Goal: Task Accomplishment & Management: Use online tool/utility

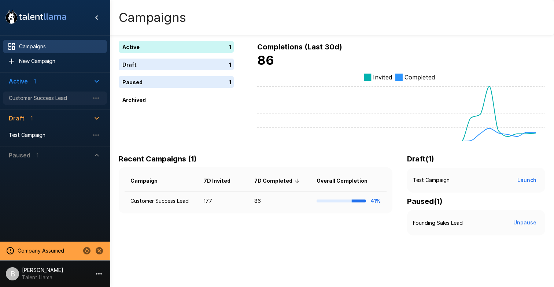
click at [45, 99] on span "Customer Success Lead" at bounding box center [49, 98] width 81 height 7
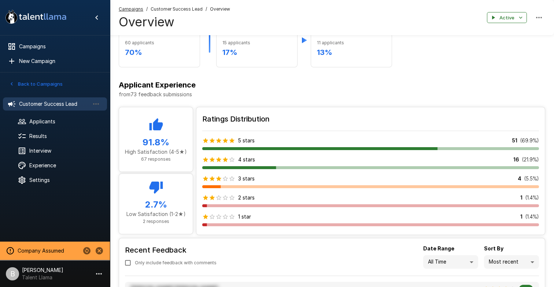
scroll to position [525, 0]
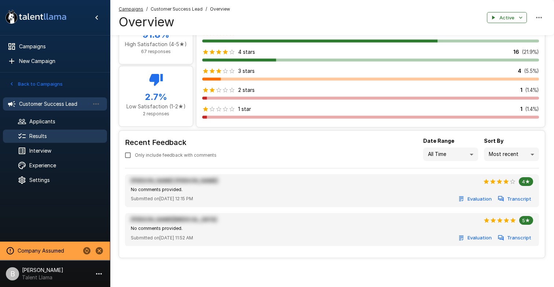
click at [43, 137] on span "Results" at bounding box center [65, 136] width 72 height 7
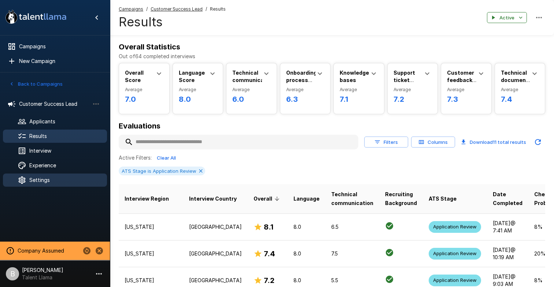
click at [56, 184] on div "Settings" at bounding box center [55, 180] width 104 height 13
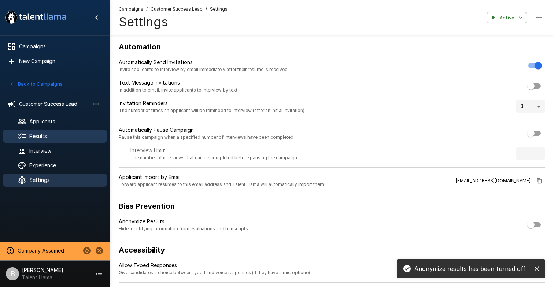
click at [47, 133] on span "Results" at bounding box center [65, 136] width 72 height 7
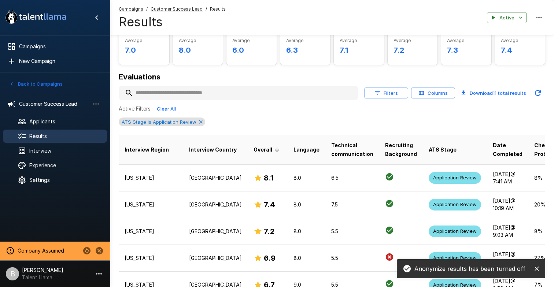
scroll to position [70, 0]
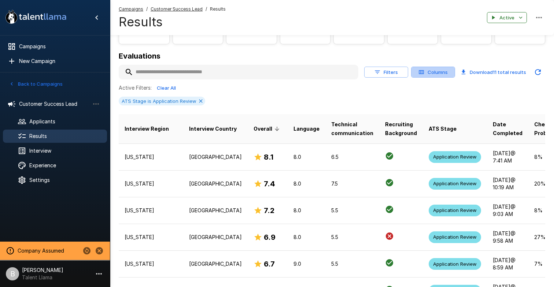
click at [431, 73] on button "Columns" at bounding box center [433, 72] width 44 height 11
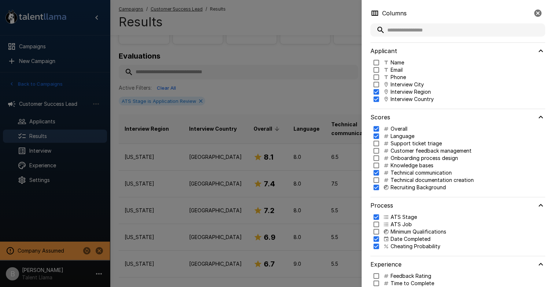
click at [388, 60] on icon at bounding box center [386, 63] width 6 height 6
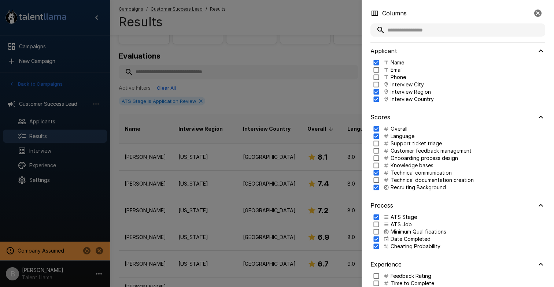
click at [290, 94] on div at bounding box center [277, 143] width 554 height 287
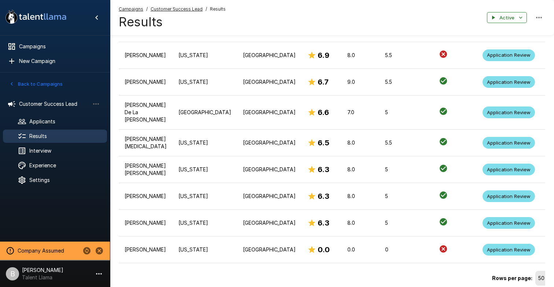
scroll to position [250, 0]
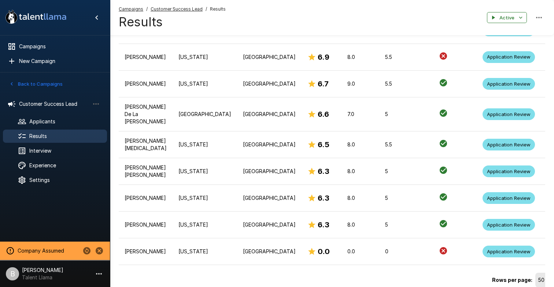
click at [164, 273] on div "Rows per page: 50 ** 1–11 of 11" at bounding box center [371, 277] width 504 height 25
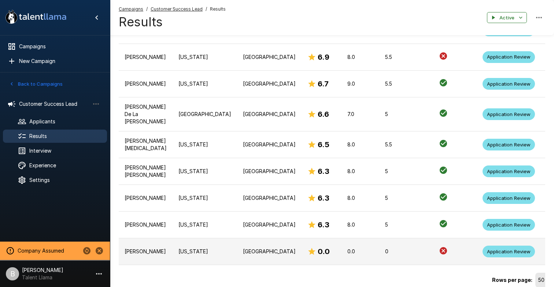
click at [173, 259] on td "[US_STATE]" at bounding box center [205, 252] width 65 height 27
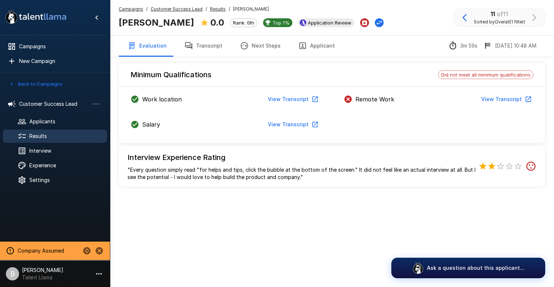
click at [502, 99] on button "View Transcript" at bounding box center [505, 100] width 55 height 14
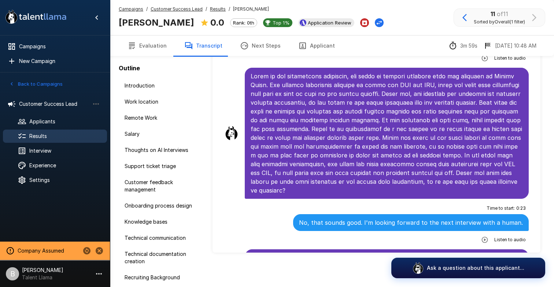
scroll to position [43, 0]
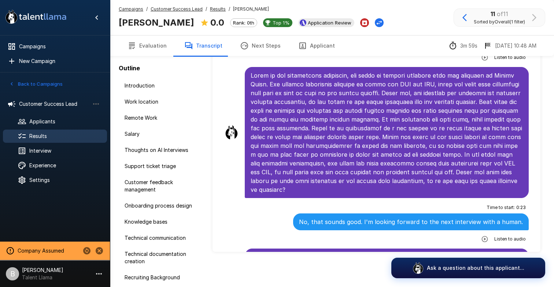
scroll to position [957, 0]
